Goal: Task Accomplishment & Management: Use online tool/utility

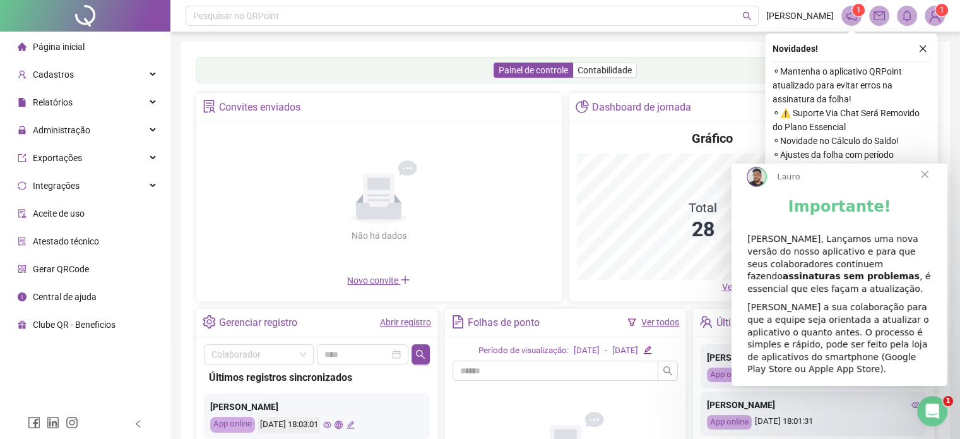
click at [922, 188] on span "Fechar" at bounding box center [924, 174] width 45 height 45
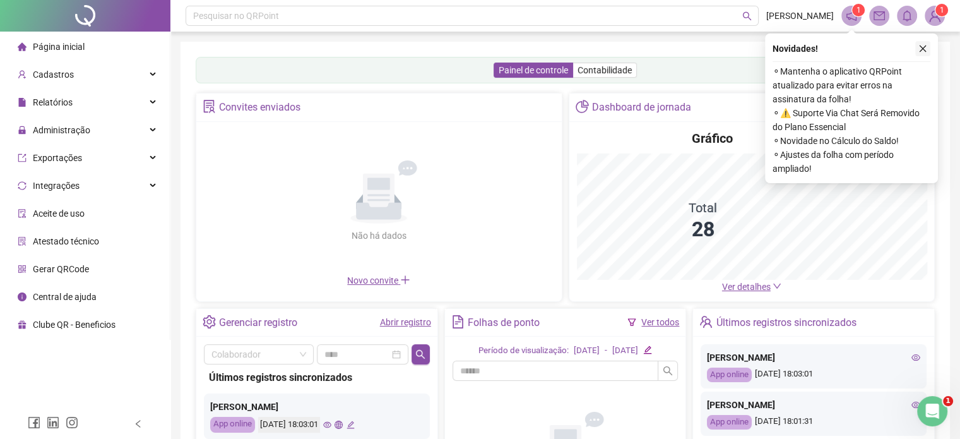
click at [923, 47] on icon "close" at bounding box center [923, 48] width 9 height 9
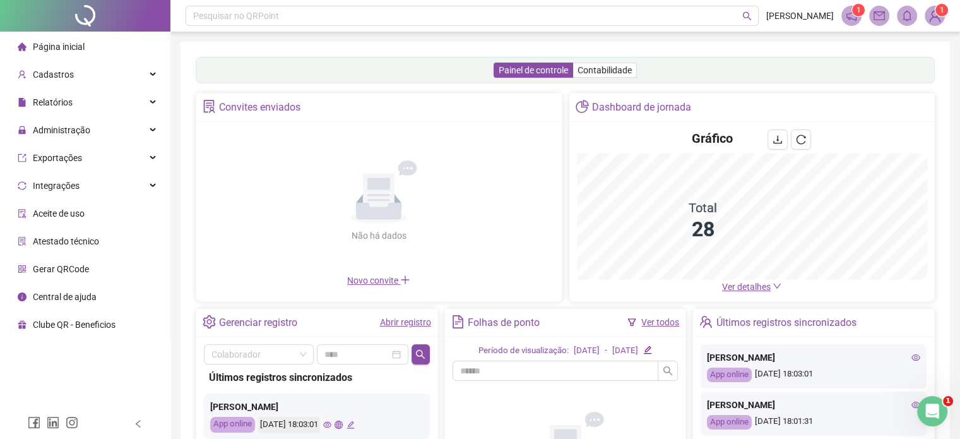
scroll to position [169, 0]
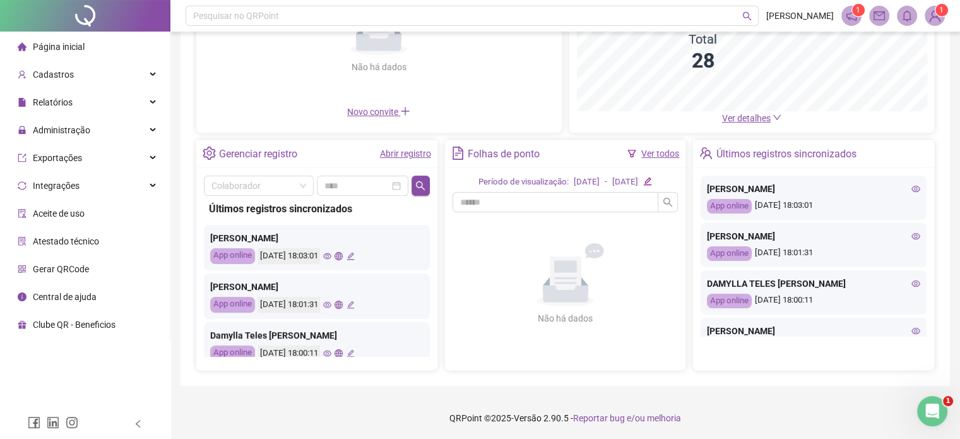
click at [418, 153] on link "Abrir registro" at bounding box center [405, 153] width 51 height 10
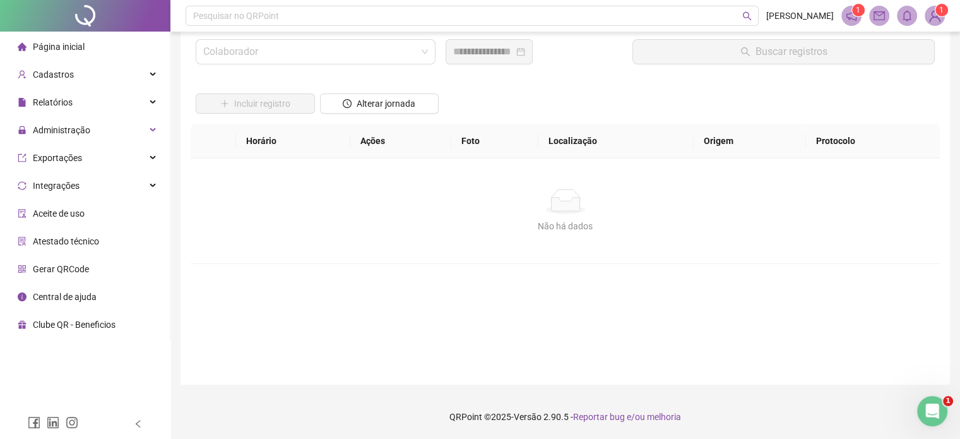
scroll to position [36, 0]
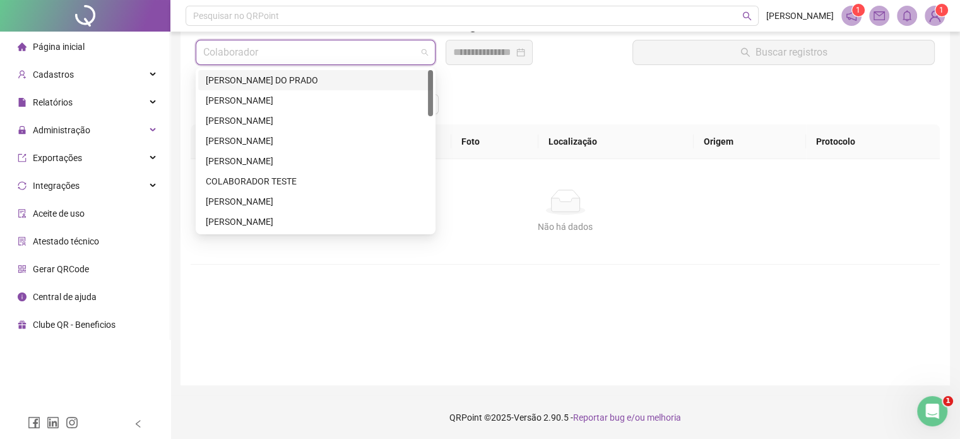
click at [255, 59] on input "search" at bounding box center [309, 52] width 213 height 24
type input "***"
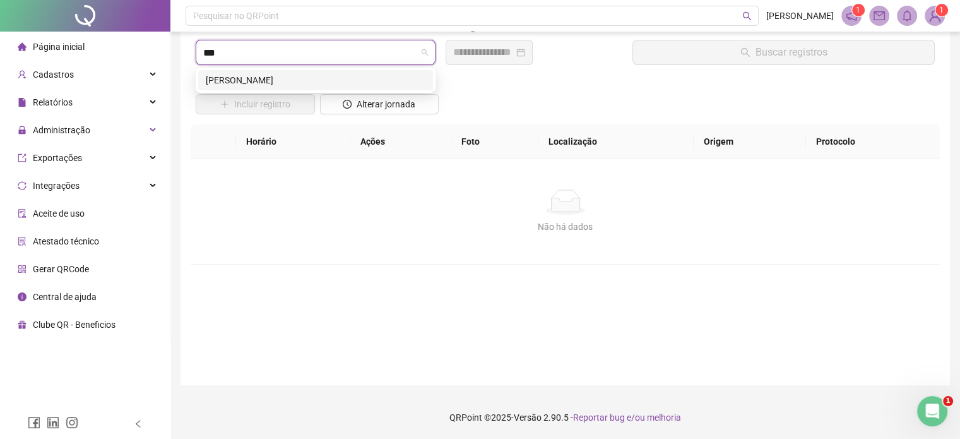
click at [277, 85] on div "[PERSON_NAME]" at bounding box center [316, 80] width 220 height 14
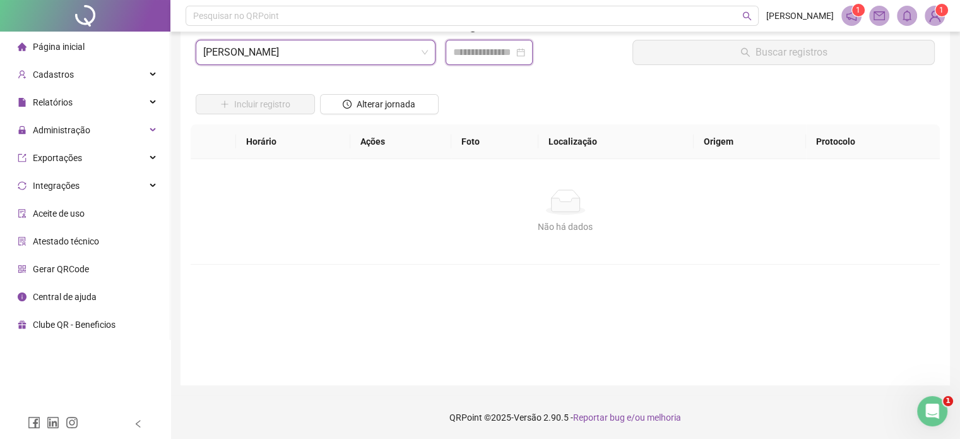
click at [478, 49] on input at bounding box center [483, 52] width 61 height 15
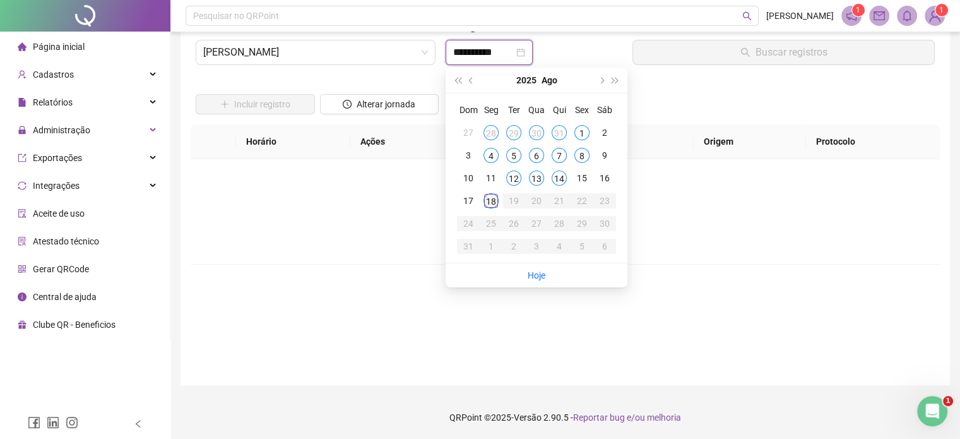
type input "**********"
click at [491, 197] on div "18" at bounding box center [491, 200] width 15 height 15
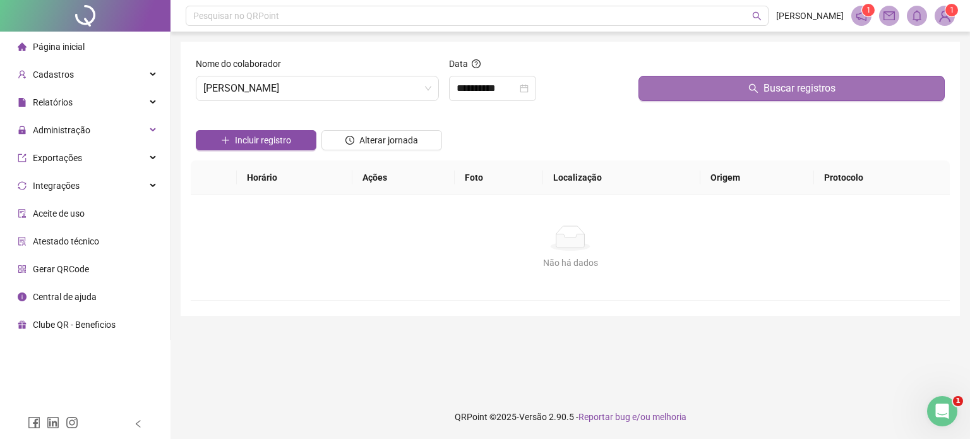
click at [672, 84] on button "Buscar registros" at bounding box center [791, 88] width 306 height 25
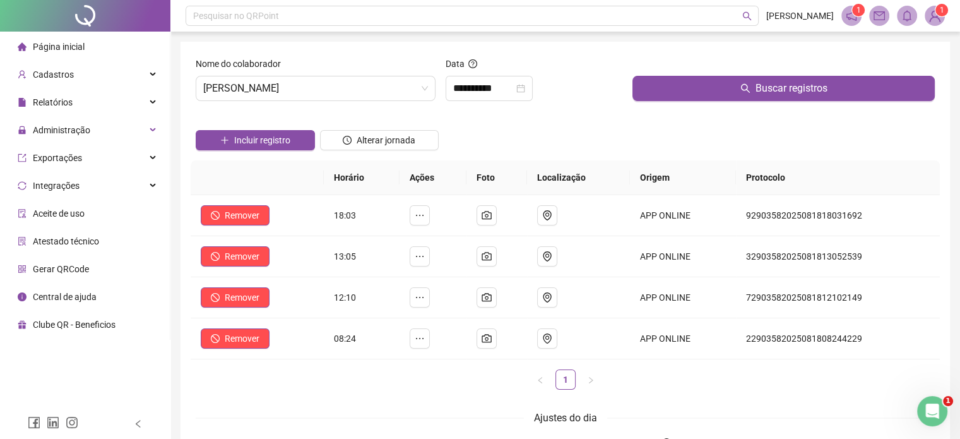
click at [940, 8] on span "1" at bounding box center [942, 10] width 4 height 9
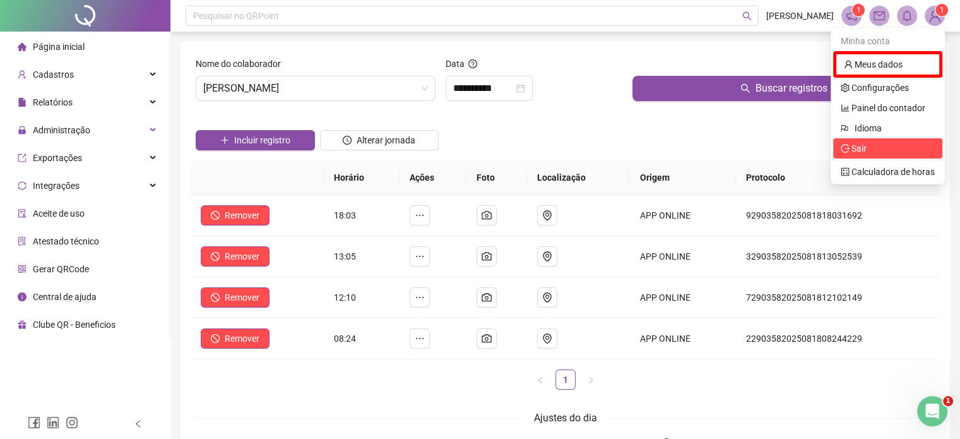
click at [879, 153] on span "Sair" at bounding box center [888, 148] width 94 height 14
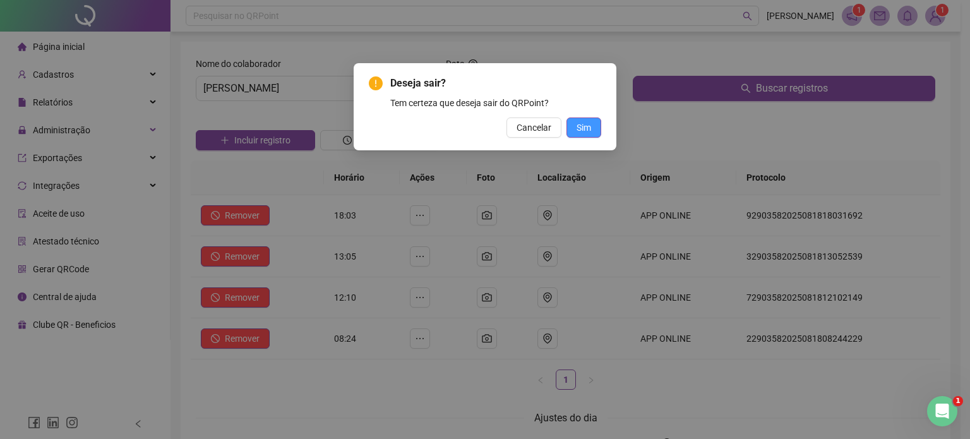
click at [583, 128] on span "Sim" at bounding box center [583, 128] width 15 height 14
